Goal: Task Accomplishment & Management: Use online tool/utility

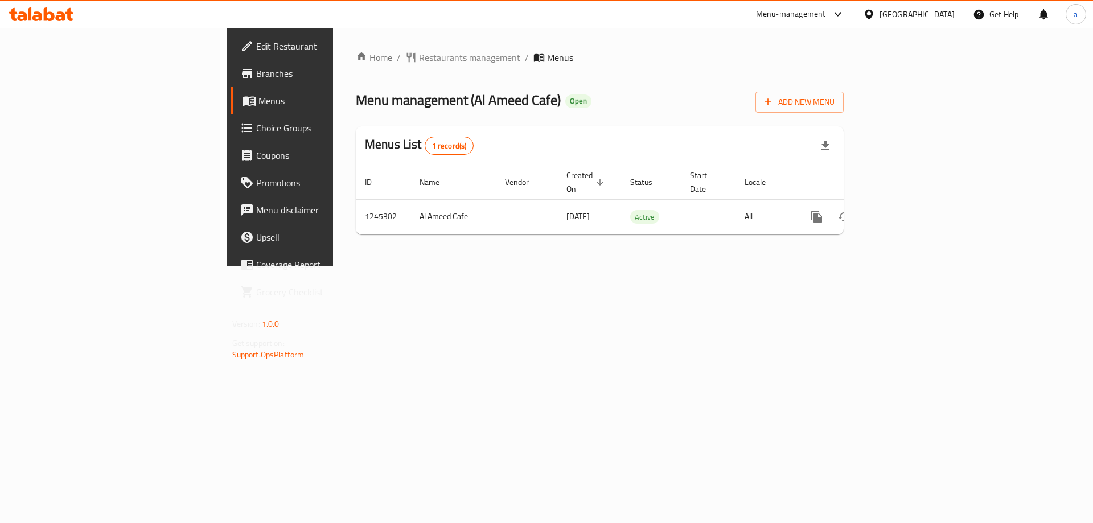
click at [256, 77] on span "Branches" at bounding box center [328, 74] width 144 height 14
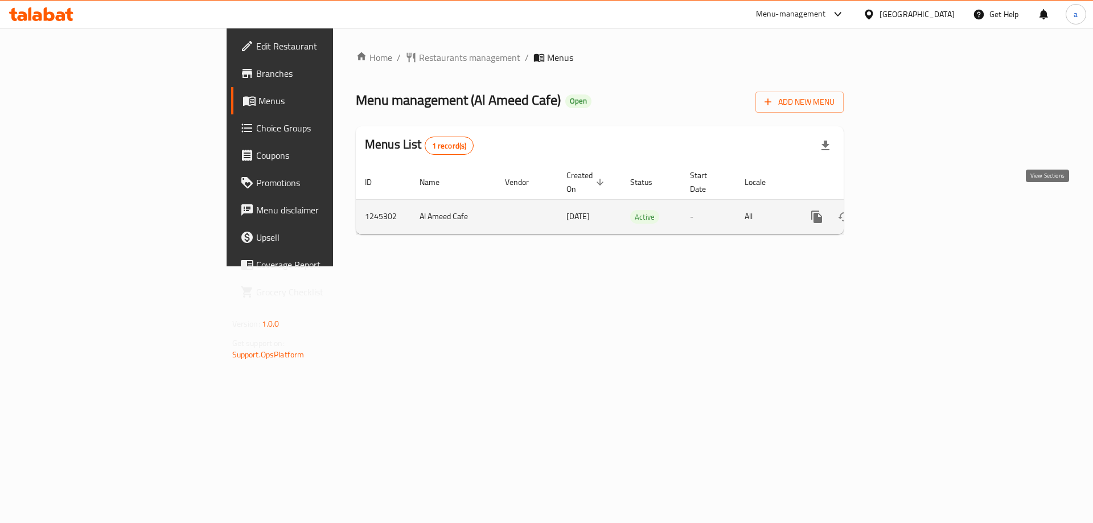
click at [904, 212] on icon "enhanced table" at bounding box center [899, 217] width 10 height 10
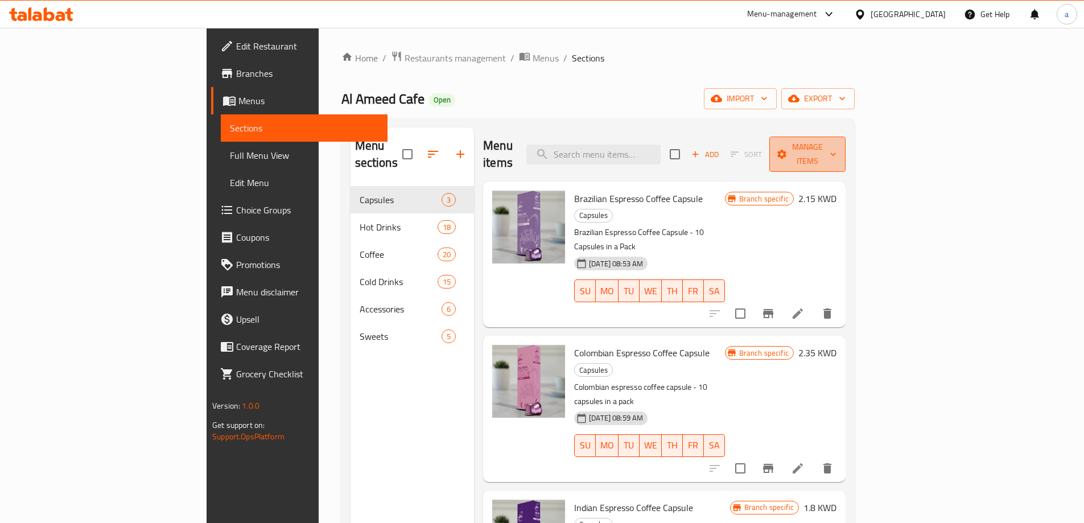
click at [837, 146] on span "Manage items" at bounding box center [808, 154] width 58 height 28
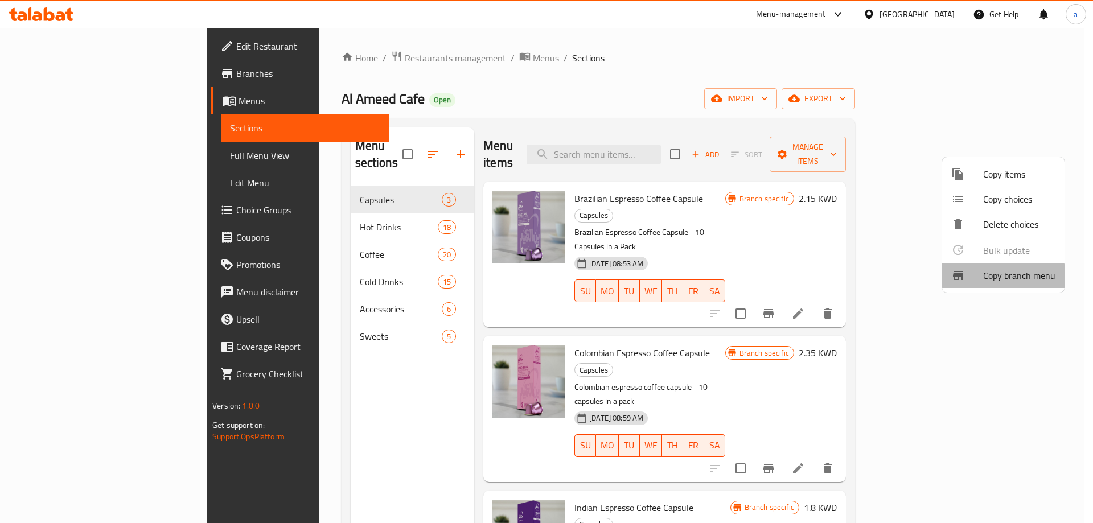
click at [998, 282] on span "Copy branch menu" at bounding box center [1019, 276] width 72 height 14
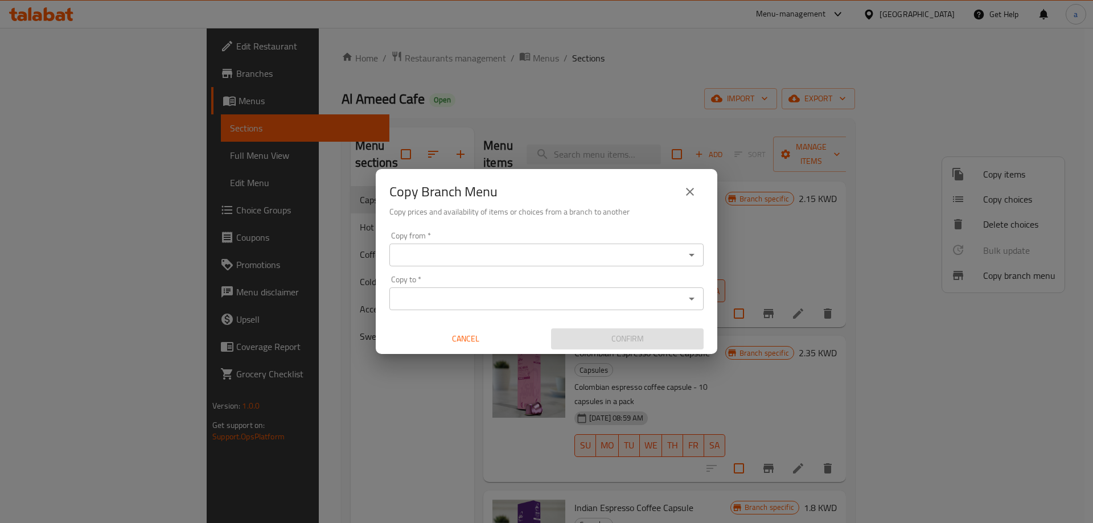
click at [548, 262] on input "Copy from   *" at bounding box center [537, 255] width 289 height 16
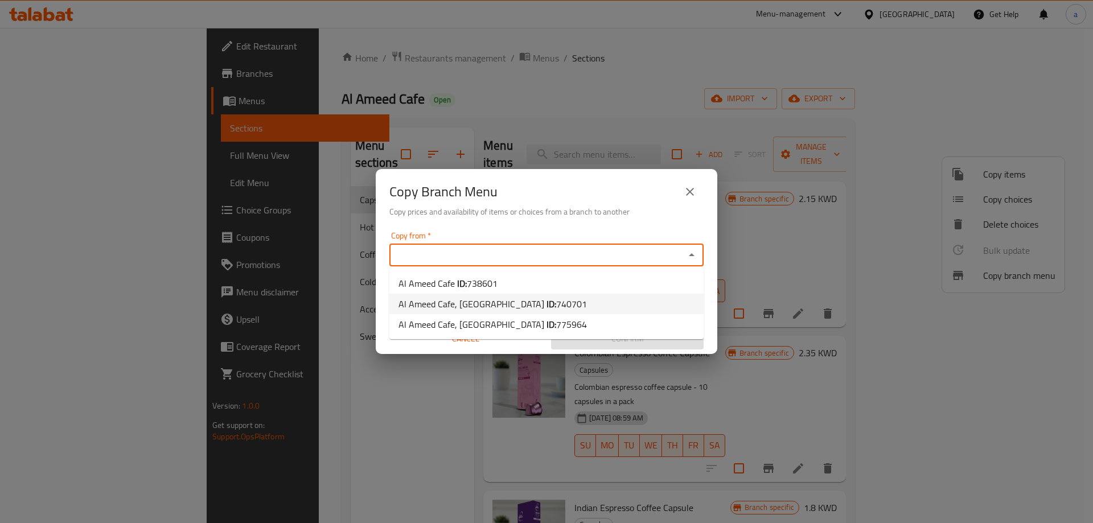
click at [556, 309] on span "740701" at bounding box center [571, 303] width 31 height 17
type input "Al Ameed Cafe, Salmiya"
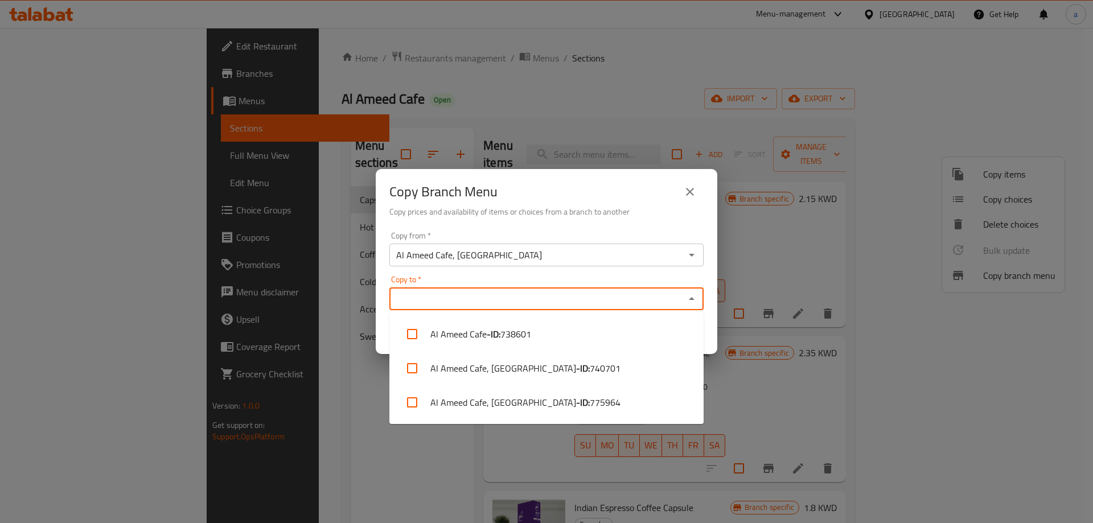
click at [549, 295] on input "Copy to   *" at bounding box center [537, 299] width 289 height 16
click at [576, 401] on b "- ID:" at bounding box center [583, 403] width 14 height 14
checkbox input "true"
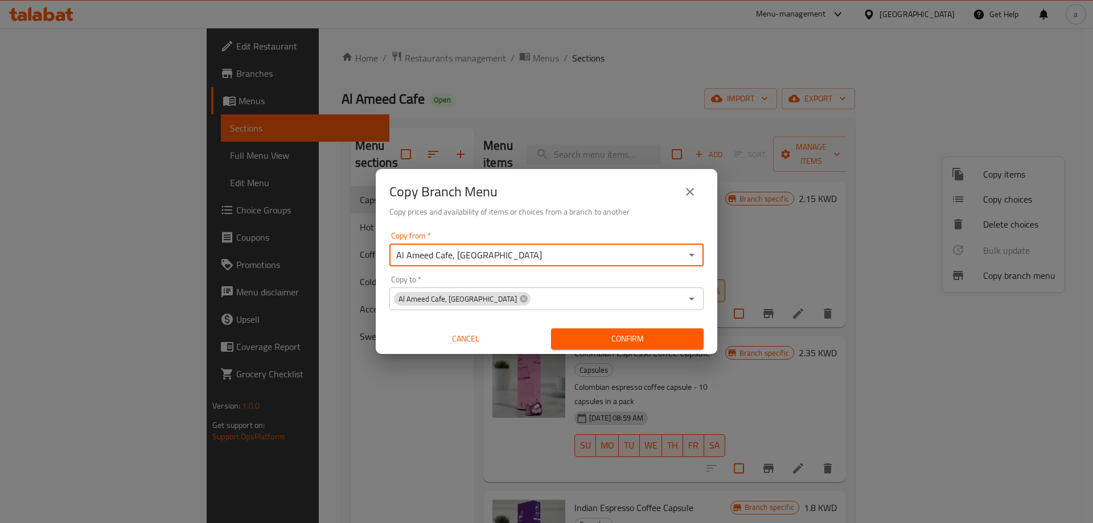
click at [557, 248] on input "Al Ameed Cafe, Salmiya" at bounding box center [537, 255] width 289 height 16
click at [559, 251] on input "Al Ameed Cafe, Salmiya" at bounding box center [537, 255] width 289 height 16
click at [694, 253] on icon "Open" at bounding box center [692, 255] width 14 height 14
click at [693, 250] on icon "Open" at bounding box center [692, 255] width 14 height 14
click at [622, 218] on h6 "Copy prices and availability of items or choices from a branch to another" at bounding box center [546, 211] width 314 height 13
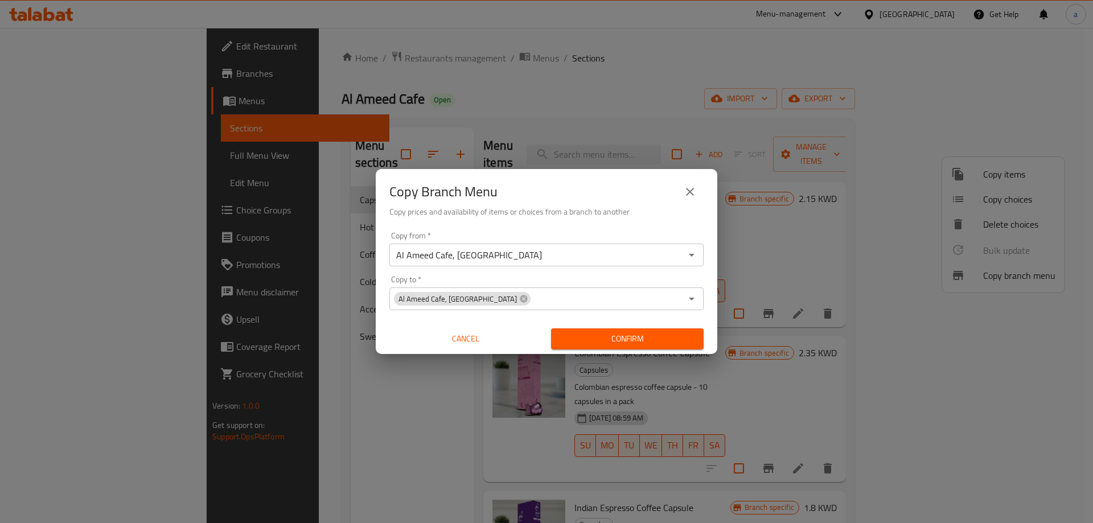
click at [693, 297] on icon "Open" at bounding box center [692, 299] width 14 height 14
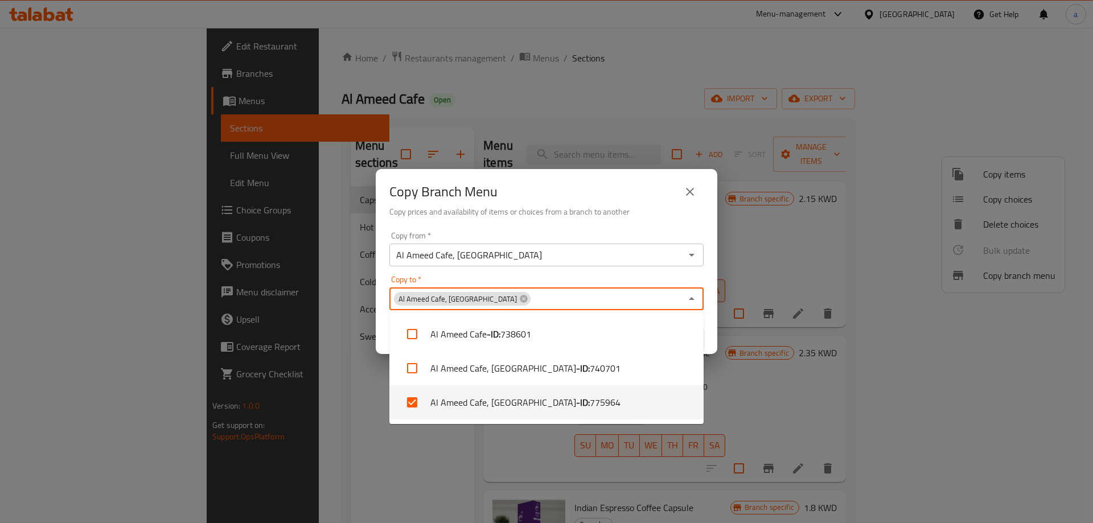
click at [608, 215] on h6 "Copy prices and availability of items or choices from a branch to another" at bounding box center [546, 211] width 314 height 13
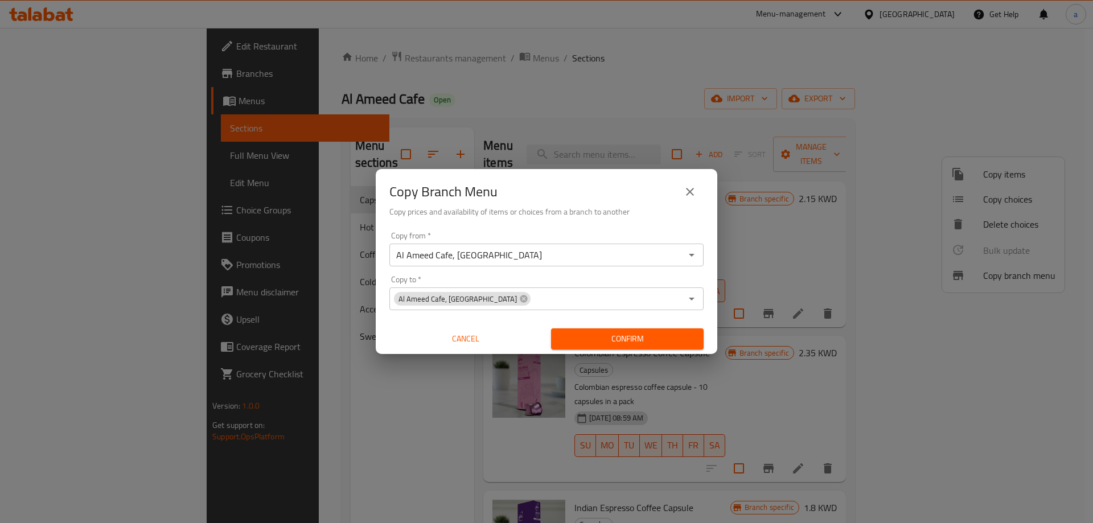
click at [640, 343] on span "Confirm" at bounding box center [627, 339] width 134 height 14
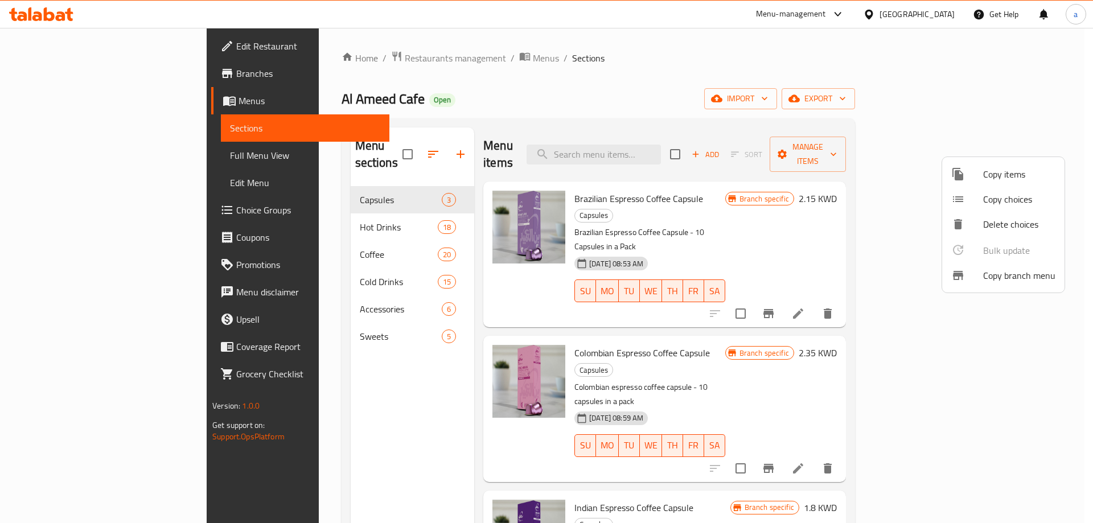
click at [85, 150] on div at bounding box center [546, 261] width 1093 height 523
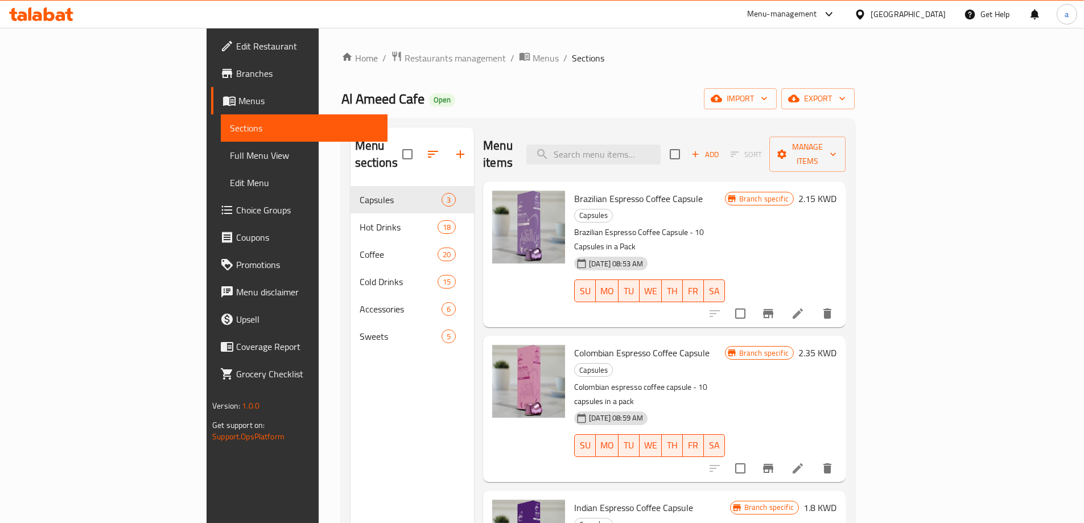
click at [230, 150] on span "Full Menu View" at bounding box center [304, 156] width 149 height 14
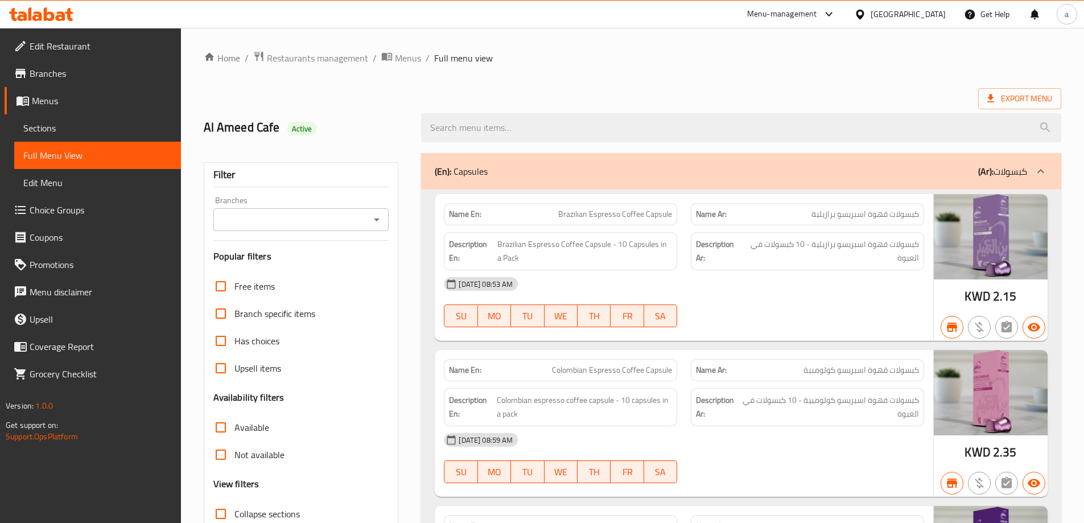
click at [316, 221] on input "Branches" at bounding box center [292, 220] width 150 height 16
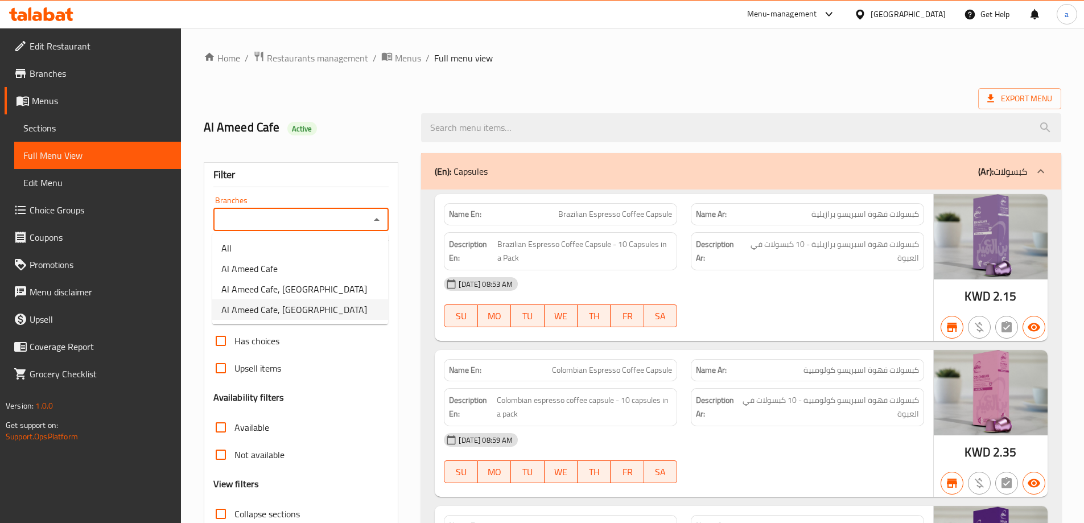
drag, startPoint x: 307, startPoint y: 310, endPoint x: 316, endPoint y: 312, distance: 9.5
click at [307, 310] on span "Al Ameed Cafe, Kuwait City" at bounding box center [294, 310] width 146 height 14
type input "Al Ameed Cafe, Kuwait City"
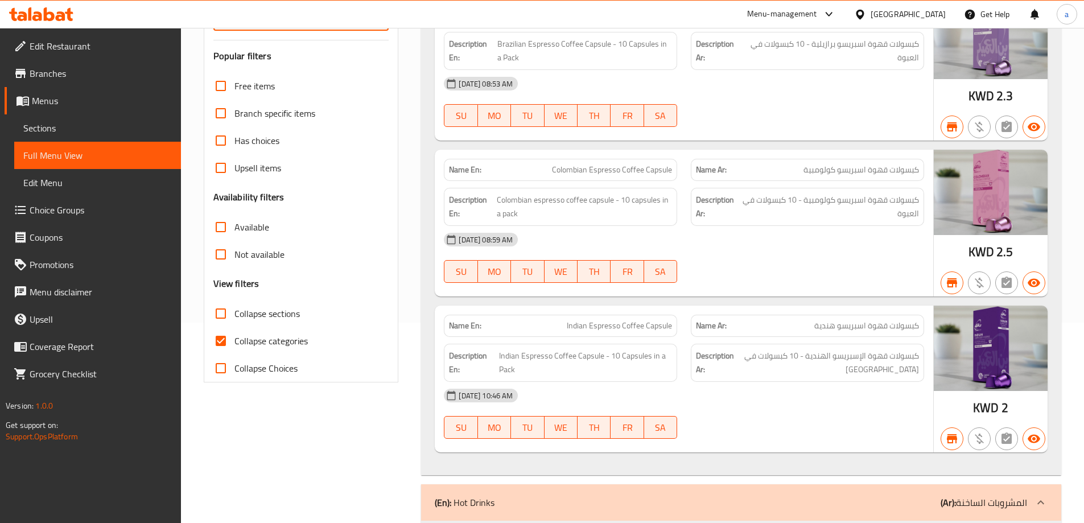
scroll to position [228, 0]
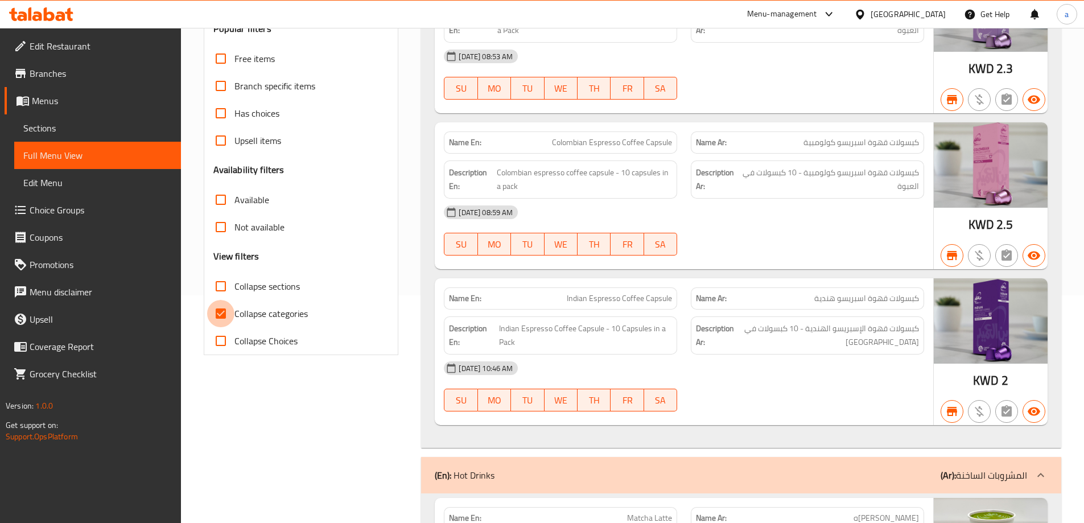
click at [220, 311] on input "Collapse categories" at bounding box center [220, 313] width 27 height 27
checkbox input "false"
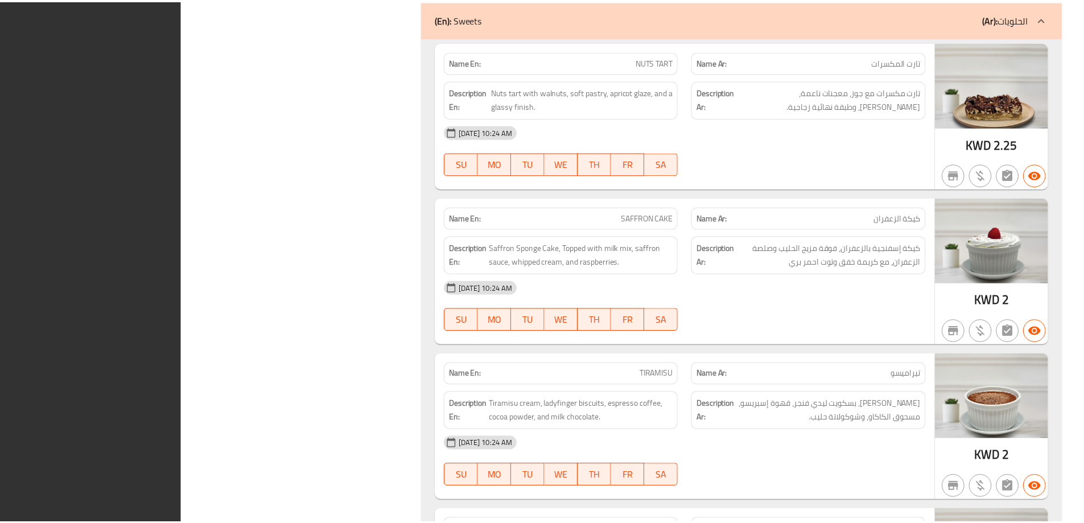
scroll to position [18726, 0]
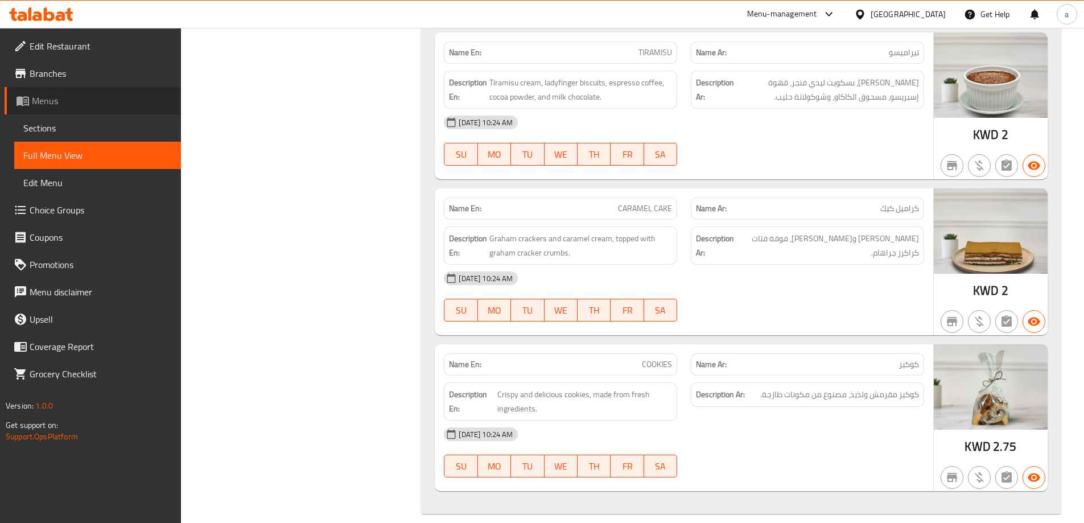
click at [42, 101] on span "Menus" at bounding box center [102, 101] width 140 height 14
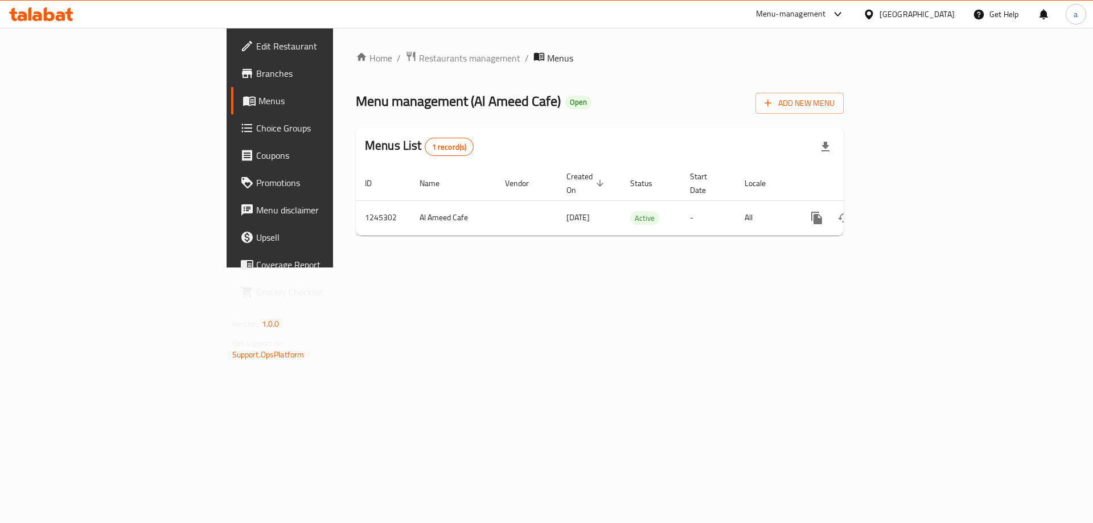
click at [256, 75] on span "Branches" at bounding box center [328, 74] width 144 height 14
